Goal: Use online tool/utility: Use online tool/utility

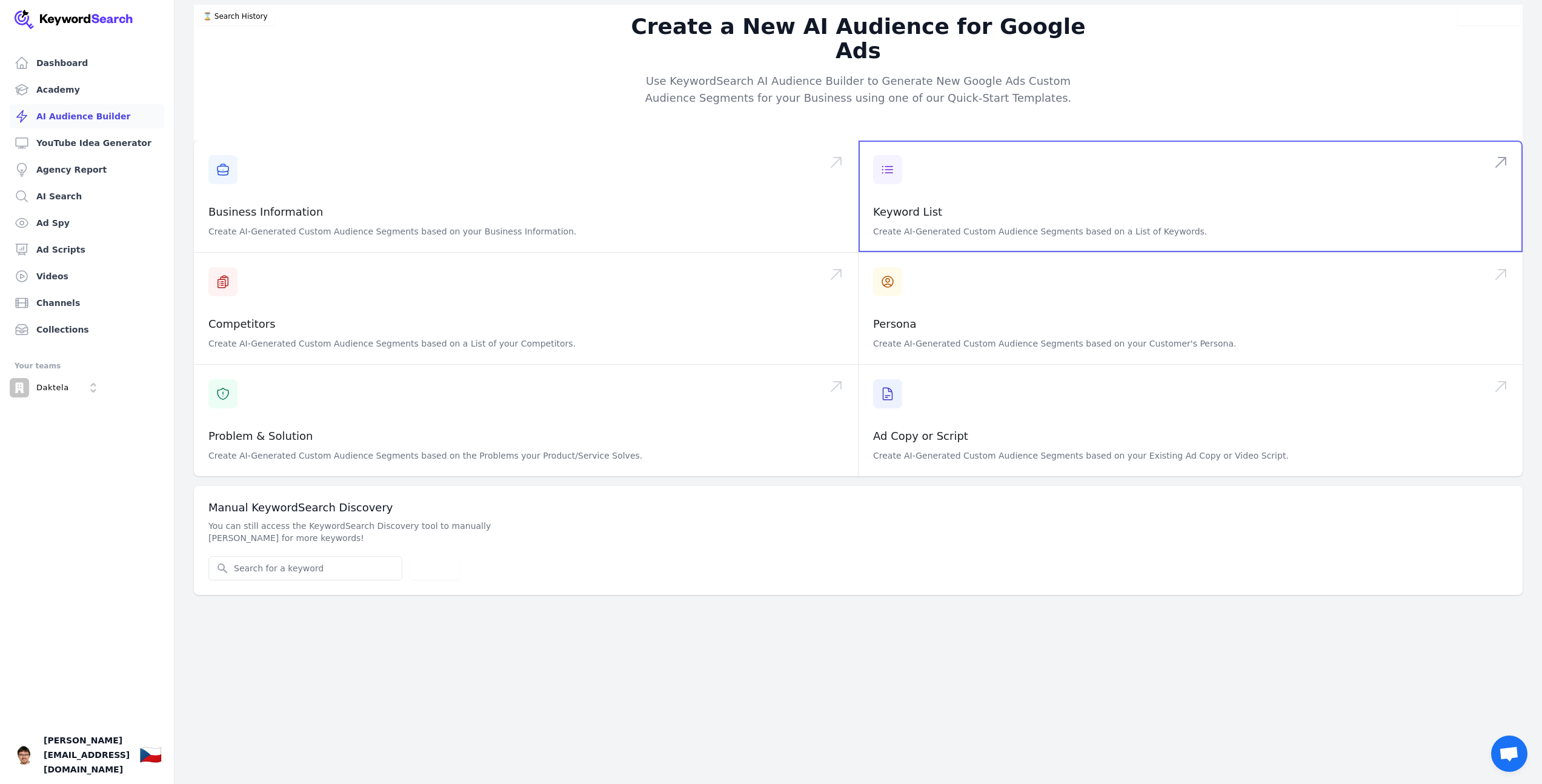
click at [943, 201] on span at bounding box center [1190, 196] width 664 height 112
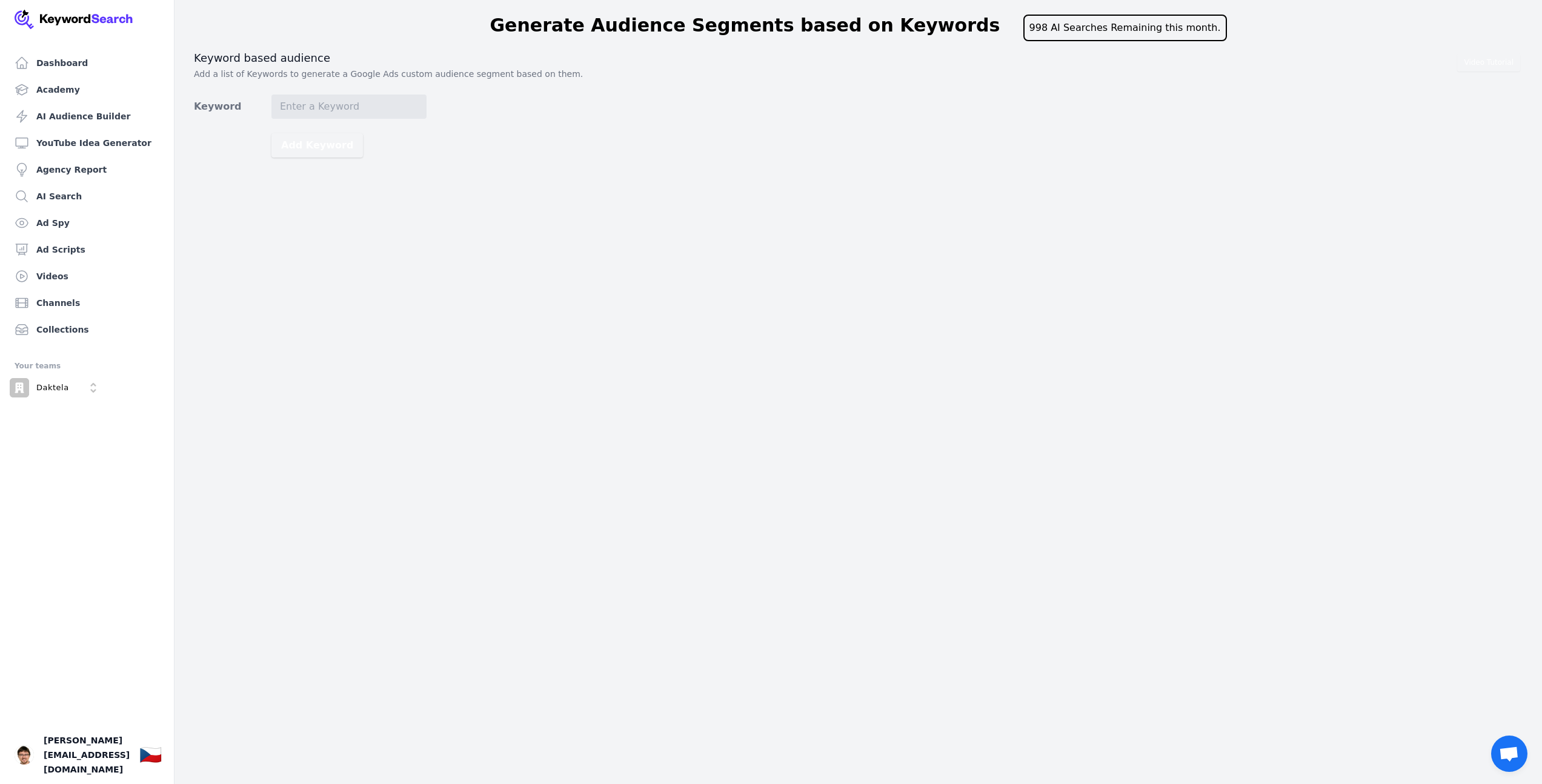
click at [247, 73] on p "Add a list of Keywords to generate a Google Ads custom audience segment based o…" at bounding box center [858, 73] width 1329 height 12
drag, startPoint x: 390, startPoint y: 57, endPoint x: 586, endPoint y: 76, distance: 196.9
click at [586, 76] on div "Keyword based audience Add a list of Keywords to generate a Google Ads custom a…" at bounding box center [858, 65] width 1329 height 29
click at [586, 76] on p "Add a list of Keywords to generate a Google Ads custom audience segment based o…" at bounding box center [858, 73] width 1329 height 12
click at [341, 102] on input "Keyword" at bounding box center [349, 106] width 155 height 24
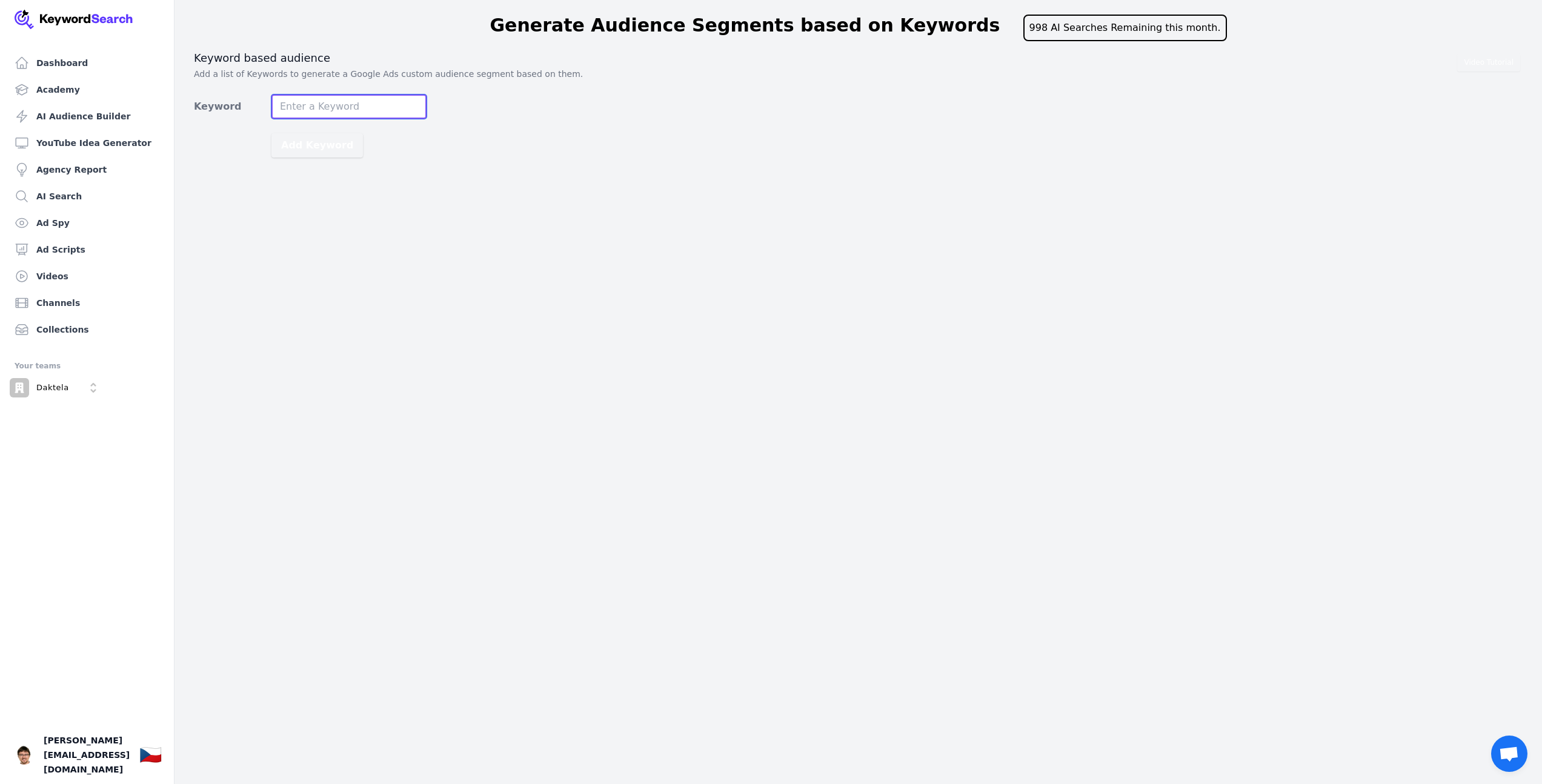
paste input ""loremi dolo sitame" [consec adip elitse] "doeiusm tem inci utlabor" [etdolor m…"
type input ""loremi dolo sitame" [consec adip elitse] "doeiusm tem inci utlabor" [etdolor m…"
click at [271, 133] on button "Add Keyword" at bounding box center [316, 145] width 92 height 24
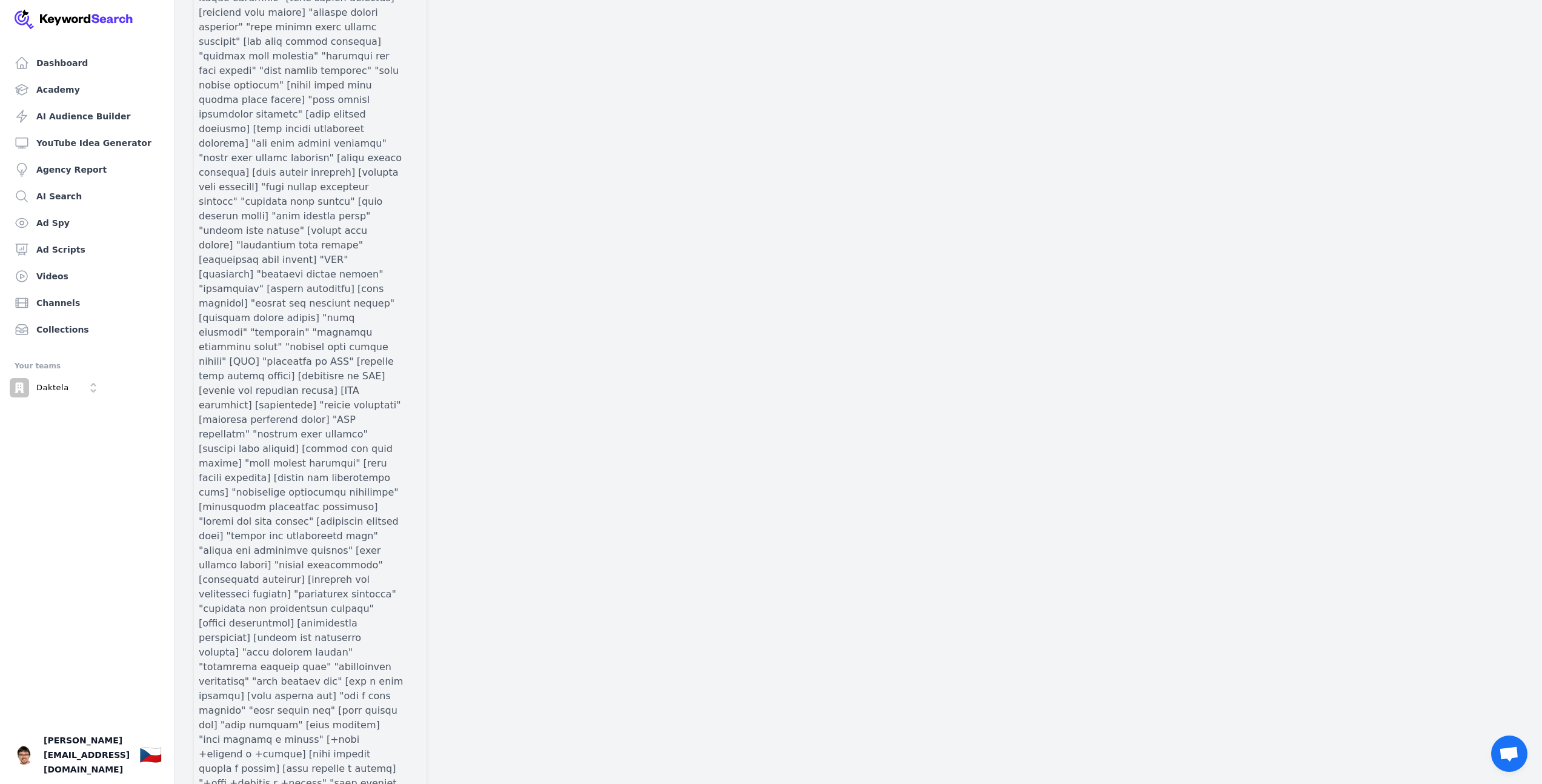
scroll to position [1586, 0]
